Goal: Use online tool/utility: Utilize a website feature to perform a specific function

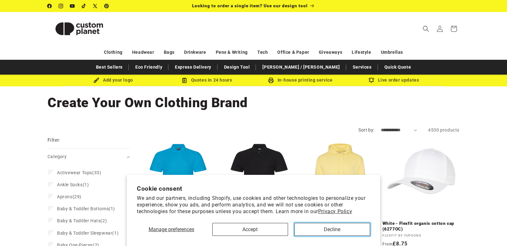
click at [301, 228] on button "Decline" at bounding box center [332, 229] width 76 height 13
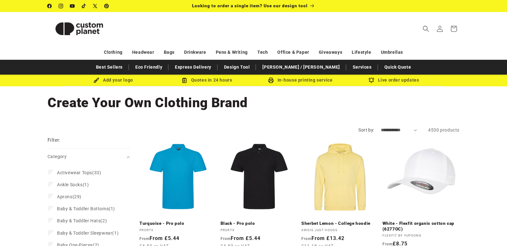
click at [87, 27] on img at bounding box center [79, 29] width 63 height 29
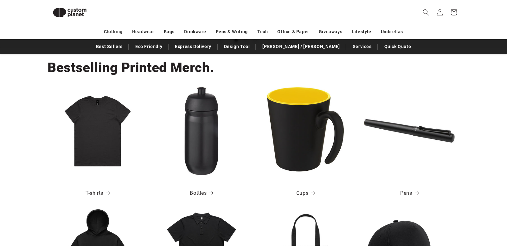
scroll to position [212, 0]
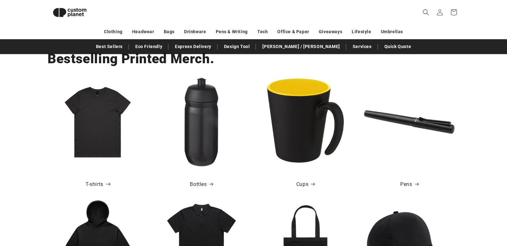
click at [110, 183] on icon at bounding box center [108, 184] width 5 height 3
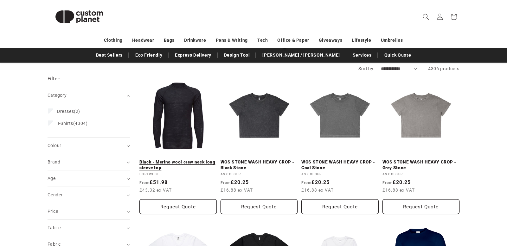
scroll to position [70, 0]
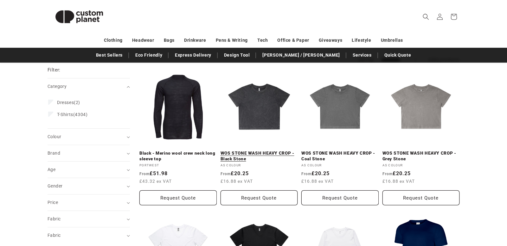
click at [253, 151] on link "WOS STONE WASH HEAVY CROP - Black Stone" at bounding box center [259, 156] width 77 height 11
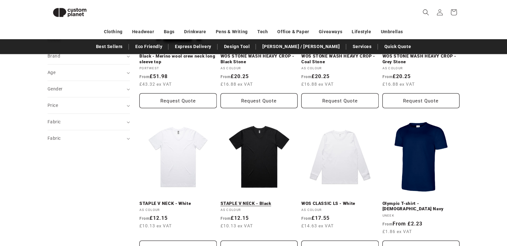
scroll to position [0, 0]
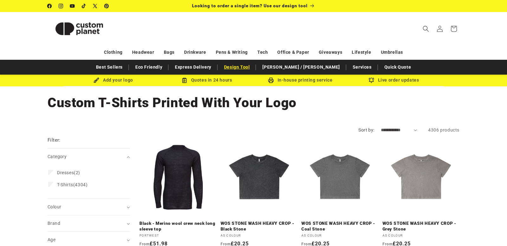
click at [253, 68] on link "Design Tool" at bounding box center [237, 67] width 32 height 11
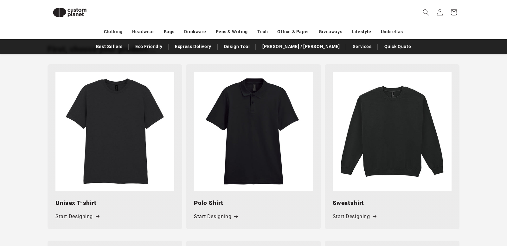
scroll to position [283, 0]
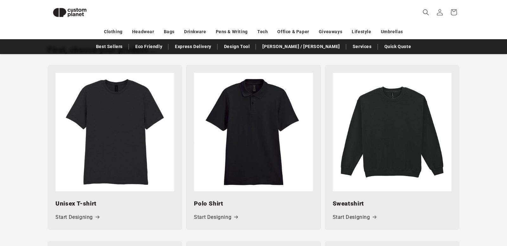
click at [128, 148] on img at bounding box center [114, 132] width 119 height 119
click at [87, 220] on link "Start Designing" at bounding box center [77, 217] width 44 height 9
